Goal: Task Accomplishment & Management: Use online tool/utility

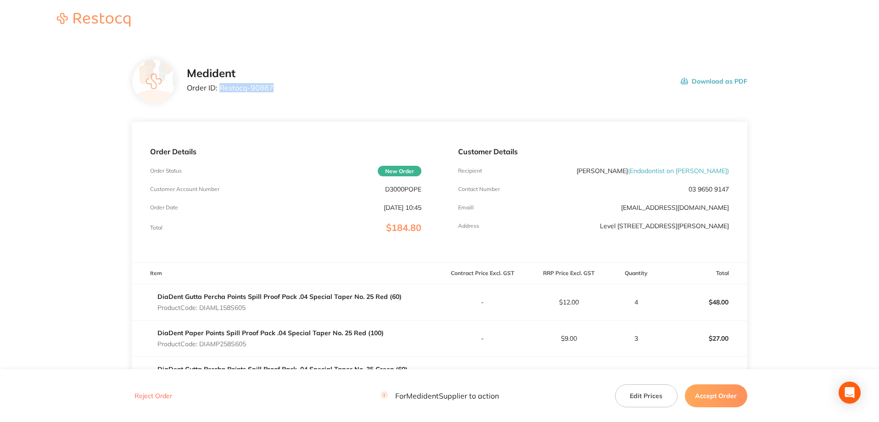
drag, startPoint x: 219, startPoint y: 87, endPoint x: 268, endPoint y: 91, distance: 48.3
click at [279, 90] on div "Medident Order ID: Restocq- 90887 Download as PDF" at bounding box center [467, 81] width 561 height 28
copy p "Restocq- 90887"
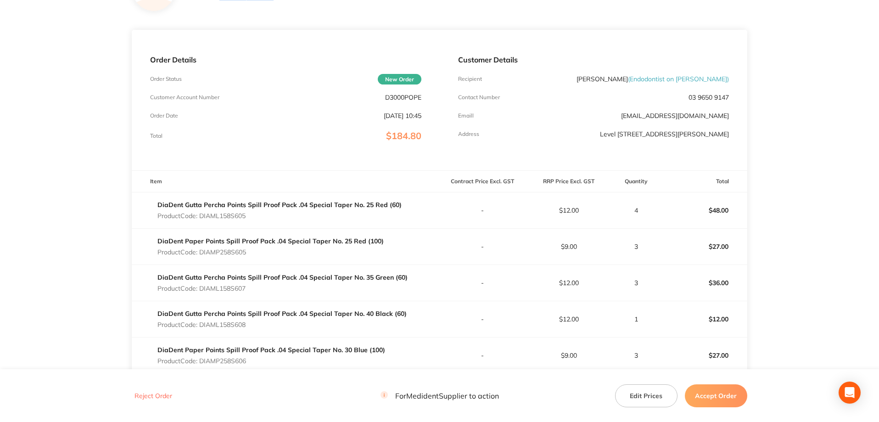
drag, startPoint x: 201, startPoint y: 217, endPoint x: 254, endPoint y: 220, distance: 53.4
click at [254, 220] on div "DiaDent Gutta Percha Points Spill Proof Pack .04 Special Taper No. 25 Red (60) …" at bounding box center [279, 210] width 244 height 26
copy p "DIAML158S605"
drag, startPoint x: 202, startPoint y: 252, endPoint x: 246, endPoint y: 250, distance: 44.6
click at [249, 253] on p "Product Code: DIAMP258S605" at bounding box center [270, 251] width 226 height 7
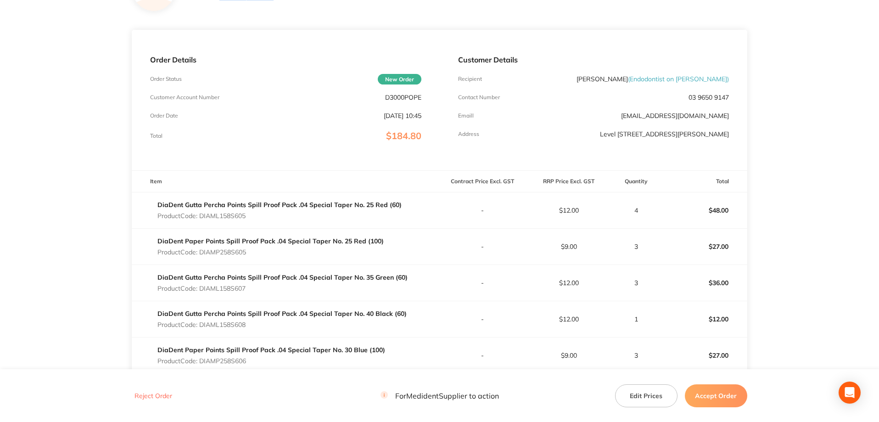
copy p "DIAMP258S605"
drag, startPoint x: 200, startPoint y: 290, endPoint x: 249, endPoint y: 290, distance: 49.1
click at [249, 290] on p "Product Code: DIAML158S607" at bounding box center [282, 288] width 250 height 7
copy p "DIAML158S607"
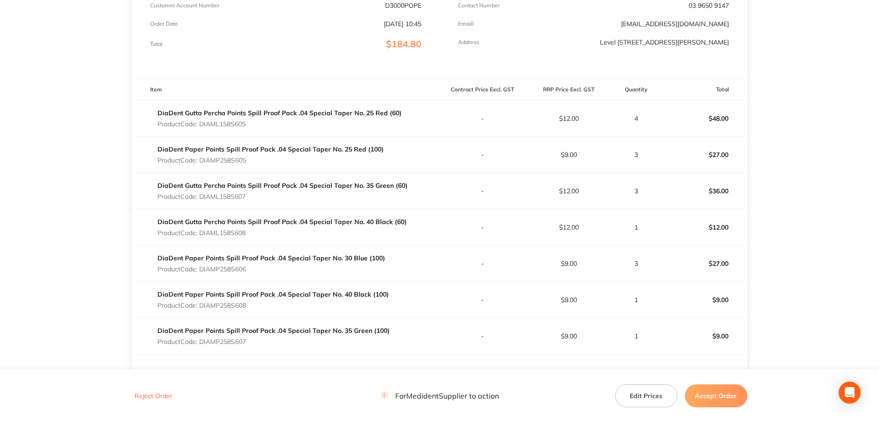
scroll to position [230, 0]
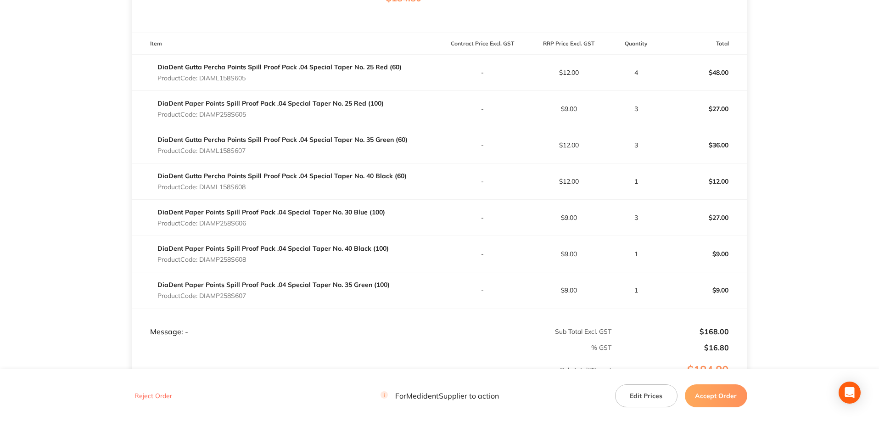
drag, startPoint x: 202, startPoint y: 223, endPoint x: 246, endPoint y: 221, distance: 44.1
click at [249, 221] on p "Product Code: DIAMP258S606" at bounding box center [271, 222] width 228 height 7
copy p "DIAMP258S606"
drag, startPoint x: 199, startPoint y: 260, endPoint x: 245, endPoint y: 260, distance: 45.5
click at [248, 261] on p "Product Code: DIAMP258S608" at bounding box center [272, 259] width 231 height 7
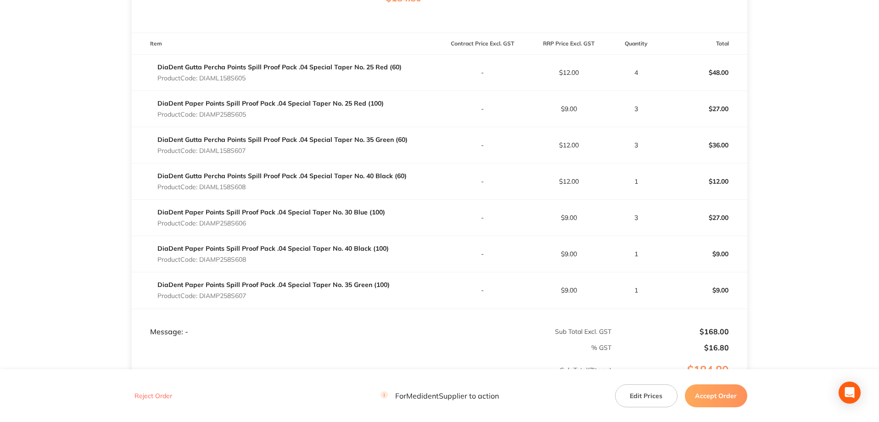
copy p "DIAMP258S608"
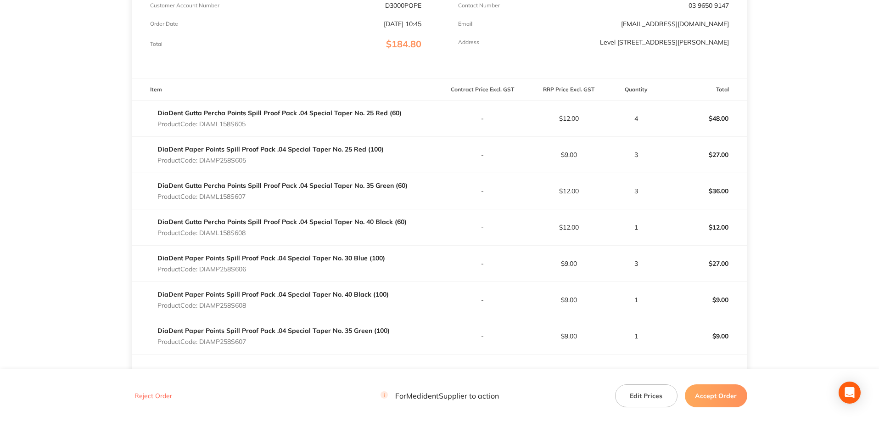
drag, startPoint x: 200, startPoint y: 200, endPoint x: 250, endPoint y: 201, distance: 49.6
click at [250, 202] on div "DiaDent Gutta Percha Points Spill Proof Pack .04 Special Taper No. 35 Green (60…" at bounding box center [282, 191] width 250 height 26
copy p "DIAML158S607"
drag, startPoint x: 241, startPoint y: 195, endPoint x: 413, endPoint y: 232, distance: 175.2
click at [411, 235] on div "DiaDent Gutta Percha Points Spill Proof Pack .04 Special Taper No. 40 Black (60…" at bounding box center [286, 227] width 308 height 26
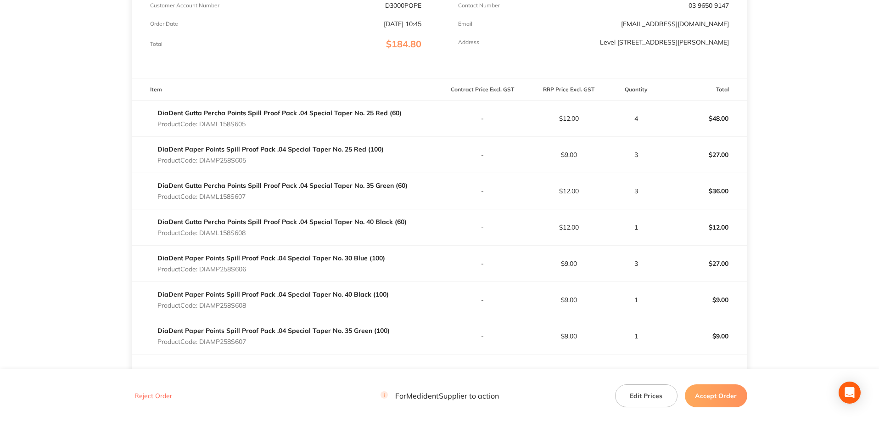
drag, startPoint x: 200, startPoint y: 197, endPoint x: 249, endPoint y: 195, distance: 48.7
click at [249, 195] on p "Product Code: DIAML158S607" at bounding box center [282, 196] width 250 height 7
copy p "DIAML158S607"
drag, startPoint x: 201, startPoint y: 234, endPoint x: 250, endPoint y: 233, distance: 49.1
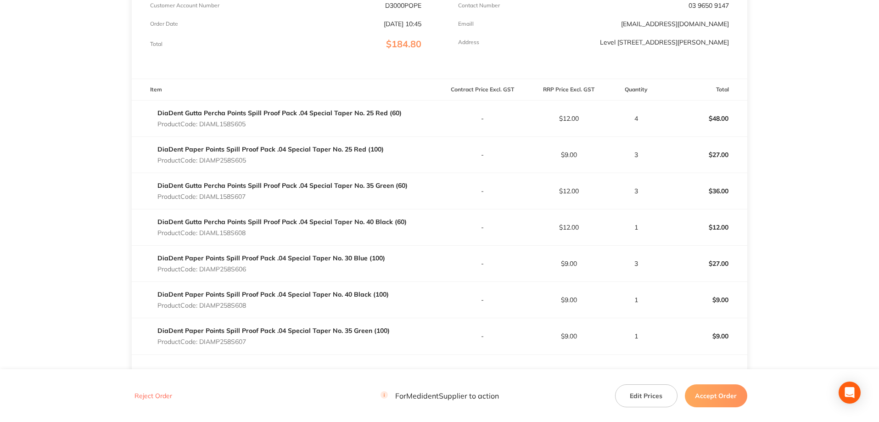
click at [249, 233] on p "Product Code: DIAML158S608" at bounding box center [281, 232] width 249 height 7
copy p "DIAML158S608"
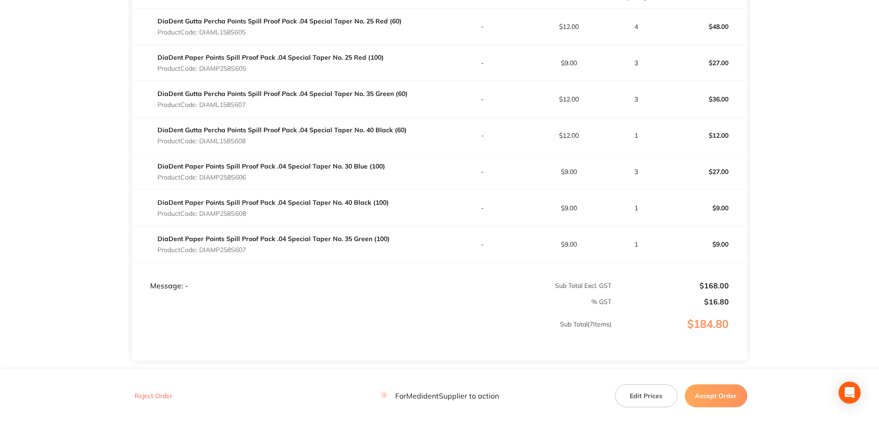
drag, startPoint x: 200, startPoint y: 175, endPoint x: 241, endPoint y: 174, distance: 41.8
click at [251, 176] on p "Product Code: DIAMP258S606" at bounding box center [271, 177] width 228 height 7
drag, startPoint x: 201, startPoint y: 212, endPoint x: 242, endPoint y: 210, distance: 41.4
click at [260, 208] on div "DiaDent Paper Points Spill Proof Pack .04 Special Taper No. 40 Black (100) Prod…" at bounding box center [272, 208] width 231 height 26
drag, startPoint x: 202, startPoint y: 249, endPoint x: 252, endPoint y: 249, distance: 50.5
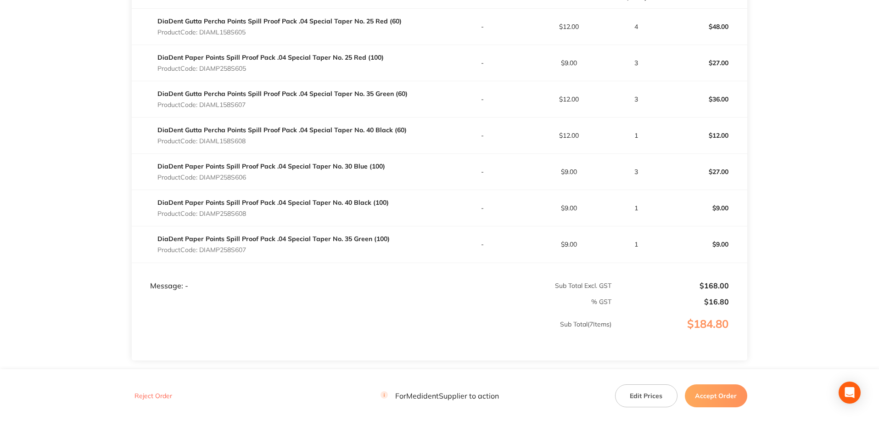
click at [252, 249] on p "Product Code: DIAMP258S607" at bounding box center [273, 249] width 232 height 7
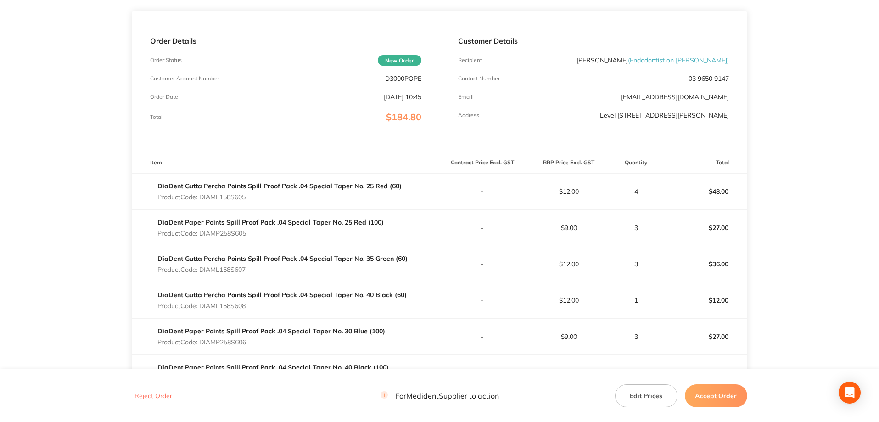
scroll to position [294, 0]
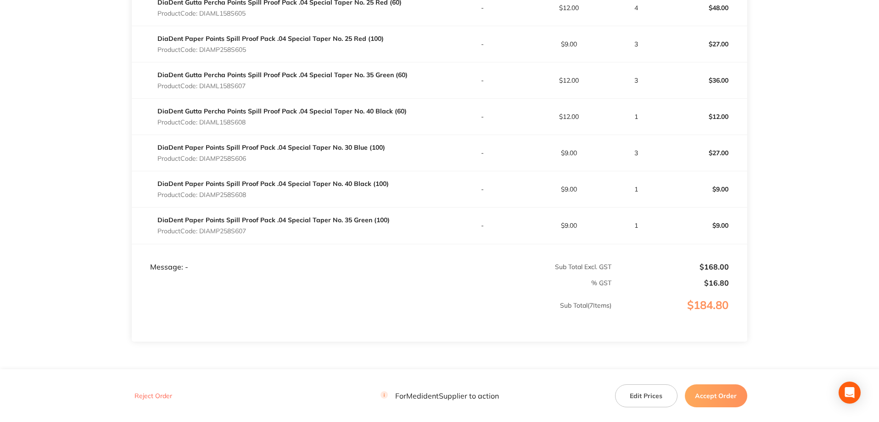
drag, startPoint x: 643, startPoint y: 395, endPoint x: 653, endPoint y: 388, distance: 11.8
click at [642, 396] on button "Edit Prices" at bounding box center [646, 395] width 62 height 23
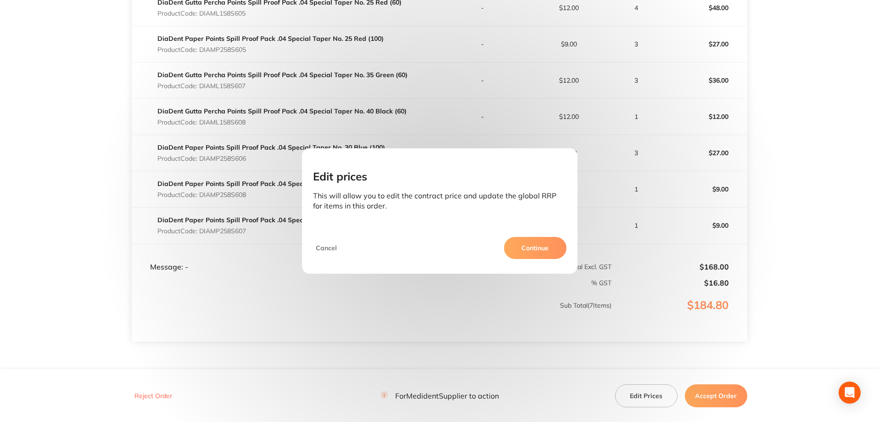
click at [536, 253] on button "Continue" at bounding box center [535, 248] width 62 height 22
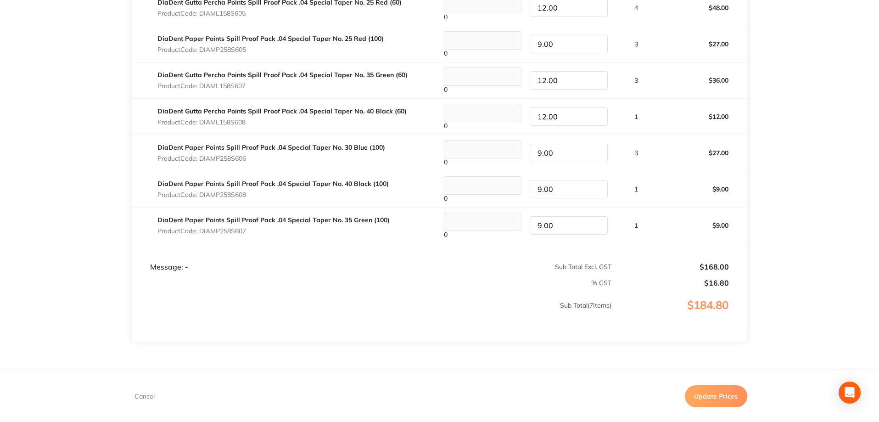
scroll to position [111, 0]
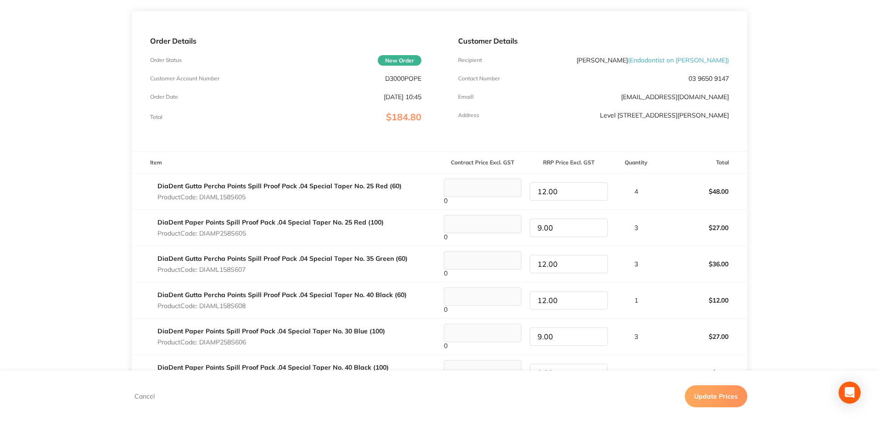
click at [794, 143] on main "Medident Order ID: Restocq- 90887 Download as PDF Order Details Order Status Ne…" at bounding box center [439, 264] width 879 height 668
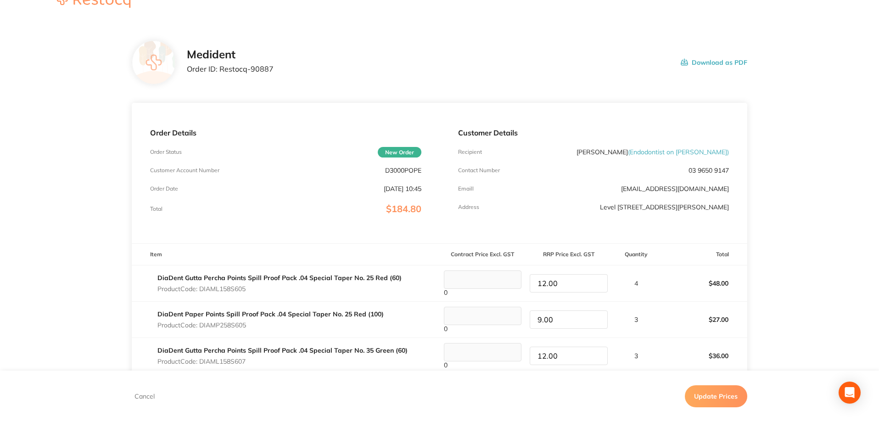
scroll to position [0, 0]
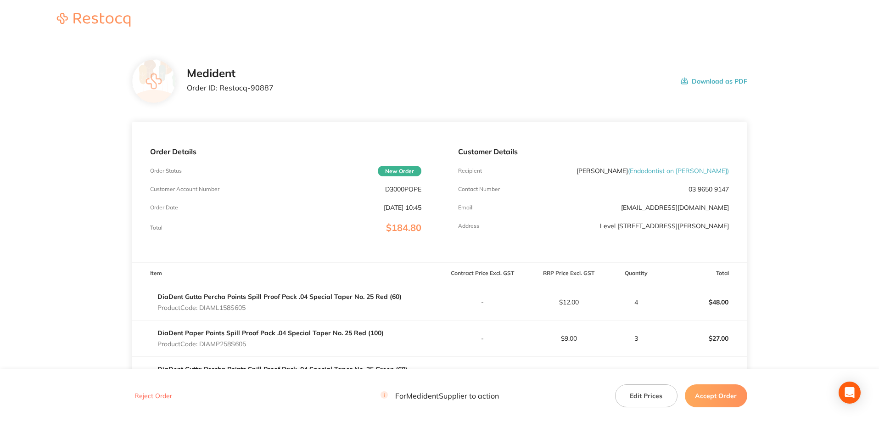
click at [728, 395] on button "Accept Order" at bounding box center [716, 395] width 62 height 23
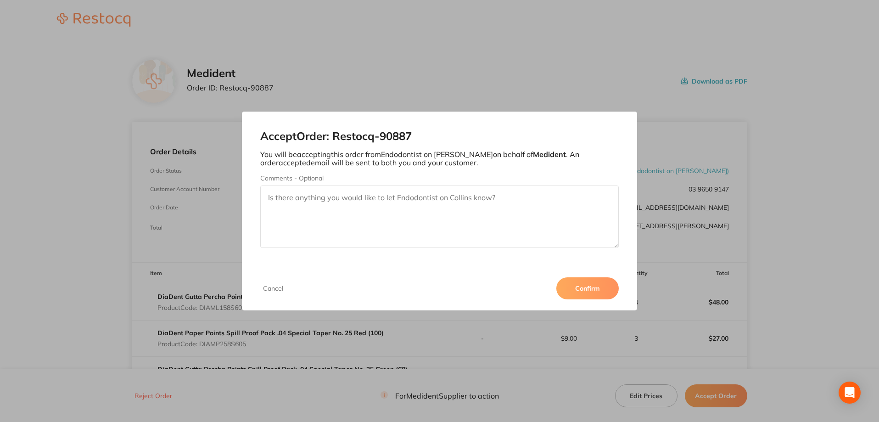
click at [585, 287] on button "Confirm" at bounding box center [587, 288] width 62 height 22
